Goal: Information Seeking & Learning: Learn about a topic

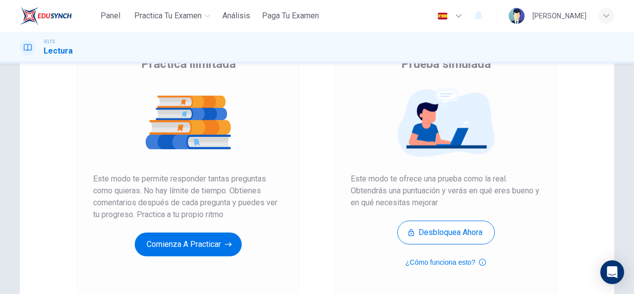
scroll to position [92, 0]
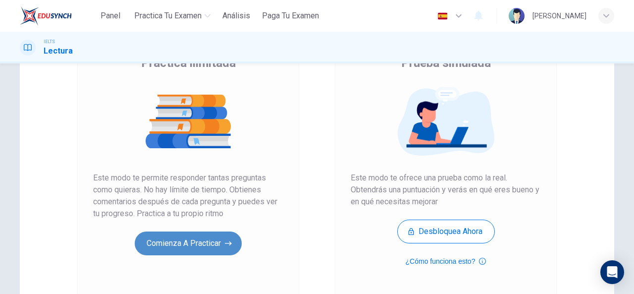
click at [201, 241] on button "Comienza a practicar" at bounding box center [188, 243] width 107 height 24
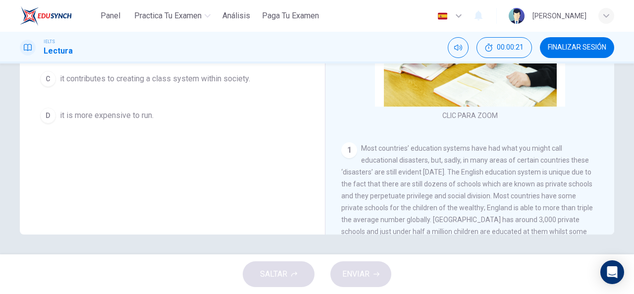
scroll to position [158, 0]
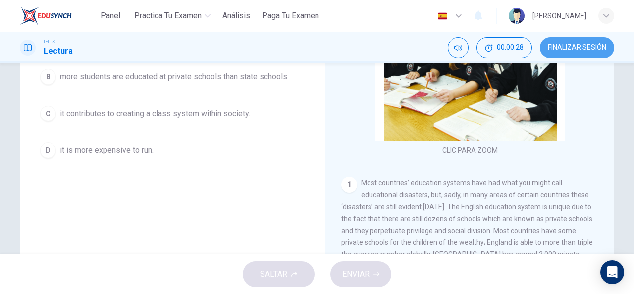
click at [588, 42] on button "FINALIZAR SESIÓN" at bounding box center [577, 47] width 74 height 21
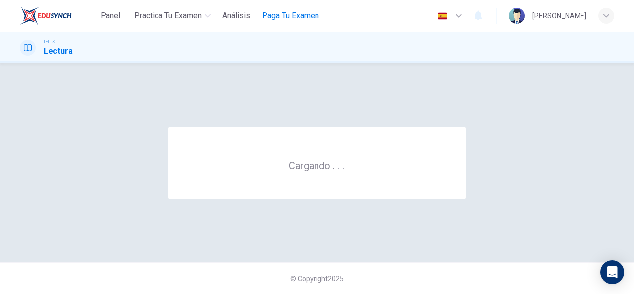
scroll to position [0, 0]
